Goal: Task Accomplishment & Management: Use online tool/utility

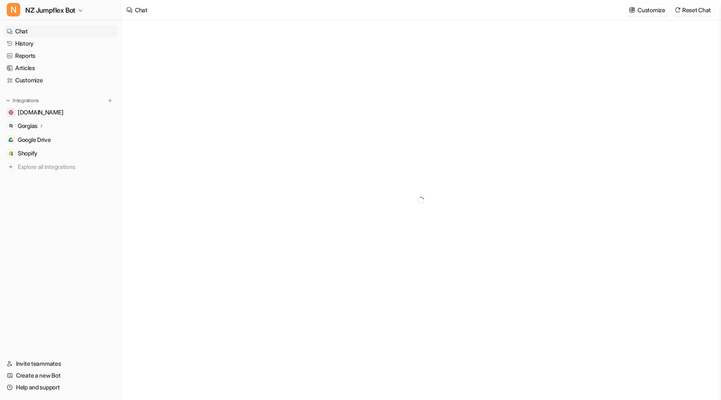
type textarea "**********"
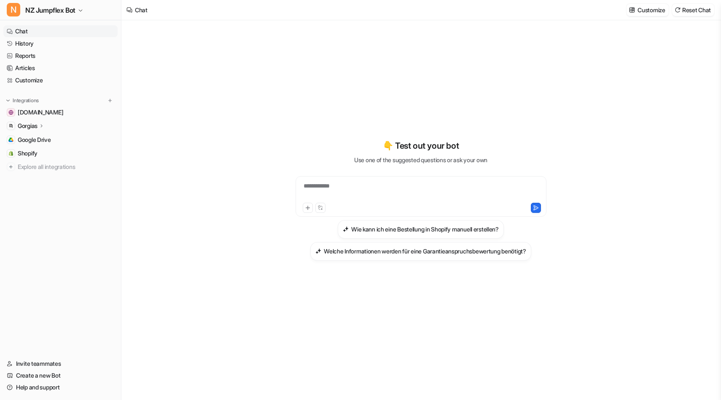
click at [24, 129] on p "Gorgias" at bounding box center [28, 126] width 20 height 8
